Goal: Information Seeking & Learning: Learn about a topic

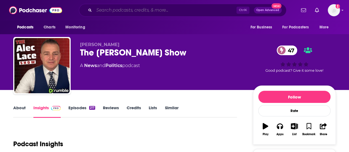
click at [114, 6] on input "Search podcasts, credits, & more..." at bounding box center [165, 10] width 142 height 9
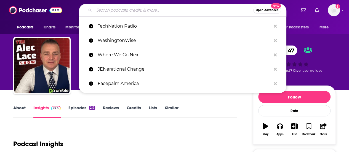
paste input "Strict Scrutiny"
type input "Strict Scrutiny"
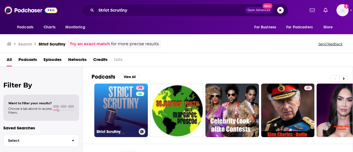
click at [124, 101] on link "79 Strict Scrutiny" at bounding box center [121, 111] width 54 height 54
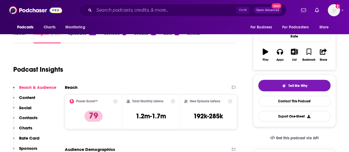
scroll to position [56, 0]
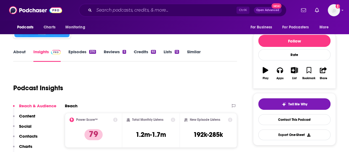
click at [19, 50] on link "About" at bounding box center [19, 55] width 12 height 13
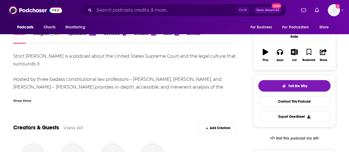
scroll to position [83, 0]
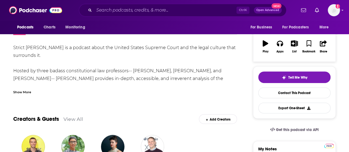
click at [27, 91] on div "Show More" at bounding box center [22, 91] width 18 height 5
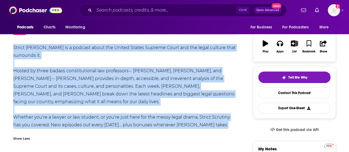
drag, startPoint x: 11, startPoint y: 45, endPoint x: 92, endPoint y: 127, distance: 115.3
copy div "Strict [PERSON_NAME] is a podcast about the United States Supreme Court and the…"
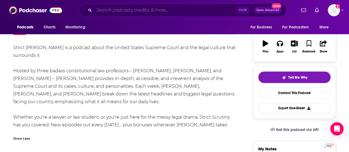
click at [120, 7] on input "Search podcasts, credits, & more..." at bounding box center [165, 10] width 142 height 9
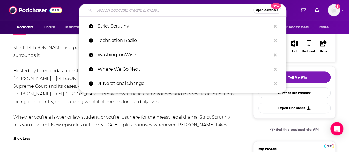
paste input "Digging a Hole"
type input "Digging a Hole"
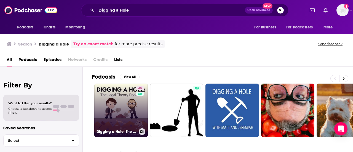
click at [127, 101] on link "45 Digging a Hole: The Legal Theory Podcast" at bounding box center [121, 111] width 54 height 54
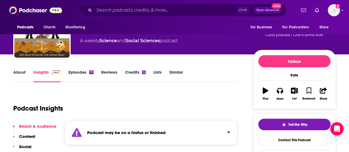
scroll to position [34, 0]
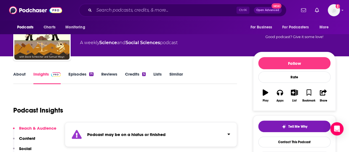
click at [20, 74] on link "About" at bounding box center [19, 77] width 12 height 13
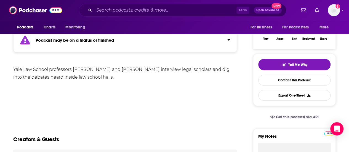
scroll to position [97, 0]
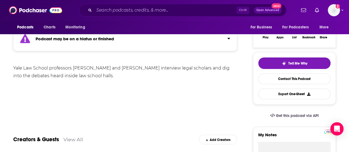
drag, startPoint x: 14, startPoint y: 64, endPoint x: 108, endPoint y: 78, distance: 95.0
click at [108, 78] on div "Yale Law School professors [PERSON_NAME] and [PERSON_NAME] interview legal scho…" at bounding box center [125, 71] width 224 height 15
copy div "Yale Law School professors [PERSON_NAME] and [PERSON_NAME] interview legal scho…"
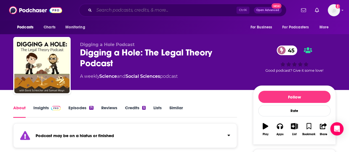
click at [141, 12] on input "Search podcasts, credits, & more..." at bounding box center [165, 10] width 142 height 9
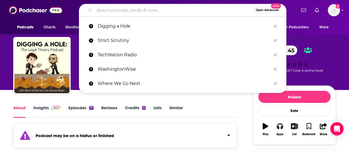
paste input "Giving Done Right"
type input "Giving Done Right"
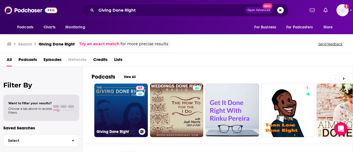
click at [116, 99] on link "67 Giving Done Right" at bounding box center [121, 111] width 54 height 54
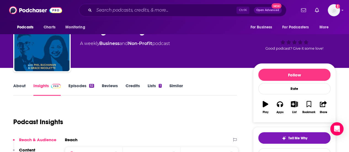
scroll to position [24, 0]
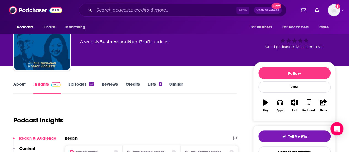
click at [21, 84] on link "About" at bounding box center [19, 87] width 12 height 13
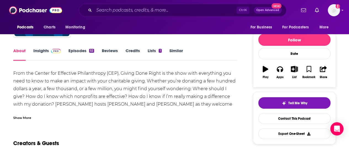
scroll to position [57, 0]
